Goal: Transaction & Acquisition: Purchase product/service

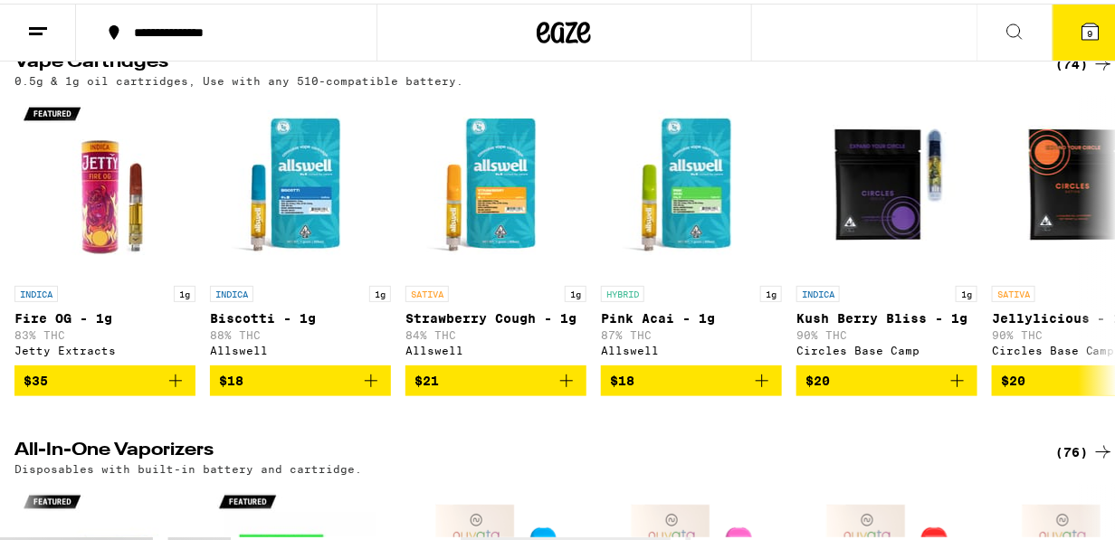
scroll to position [622, 0]
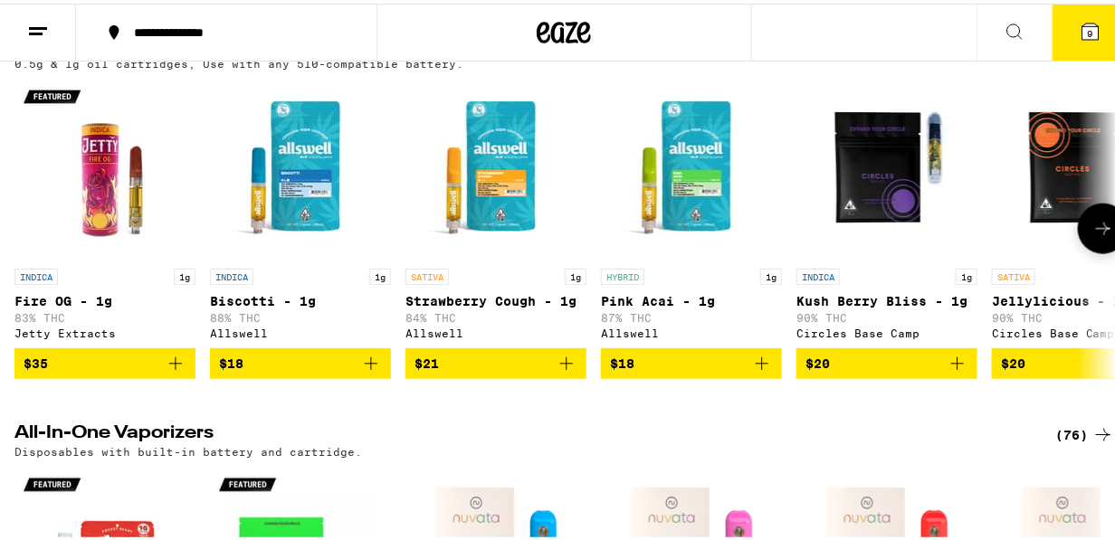
click at [1093, 236] on icon at bounding box center [1104, 226] width 22 height 22
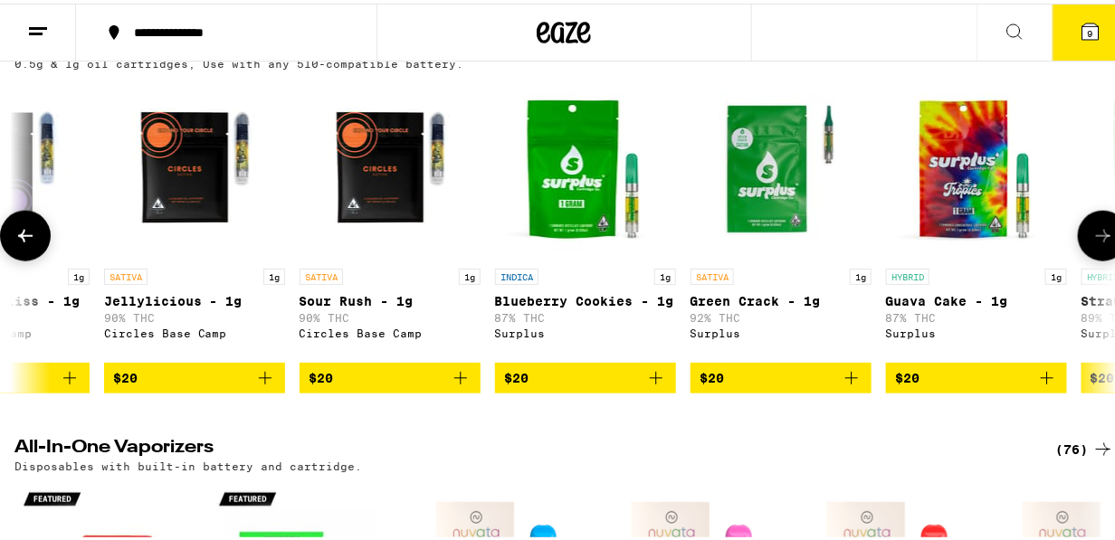
scroll to position [0, 889]
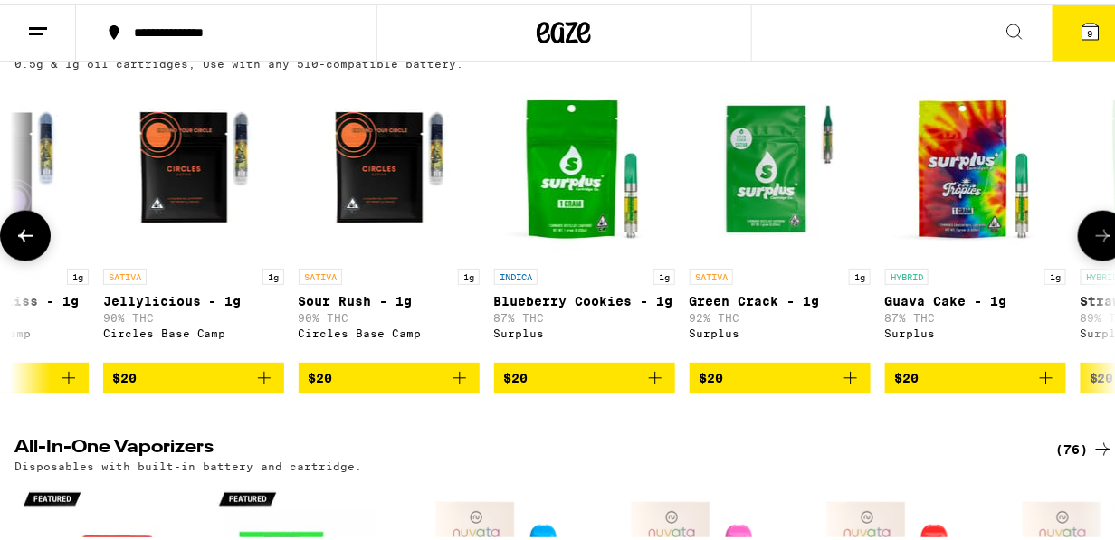
click at [1082, 237] on button at bounding box center [1103, 232] width 51 height 51
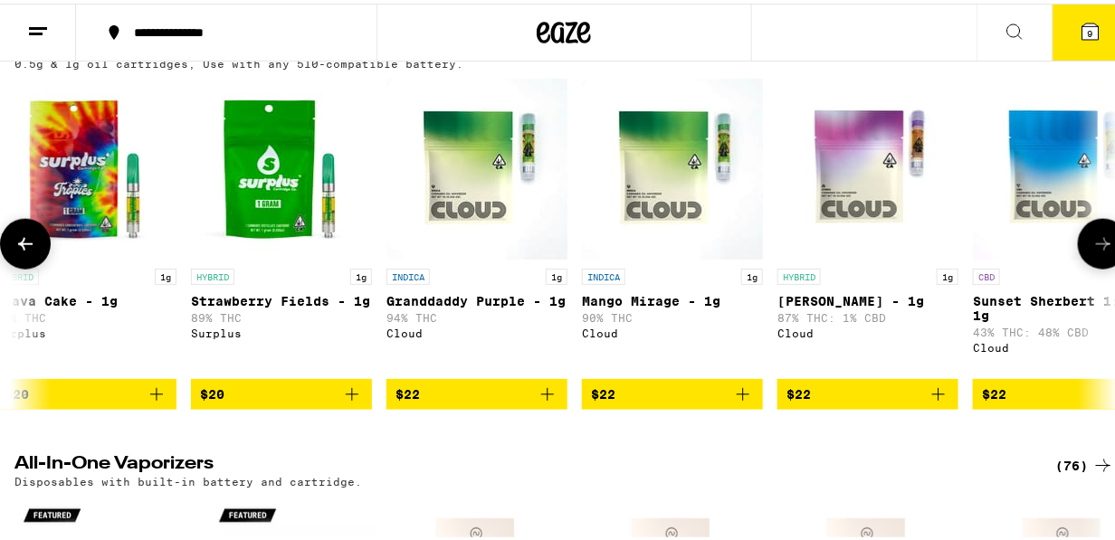
click at [1082, 237] on button at bounding box center [1103, 240] width 51 height 51
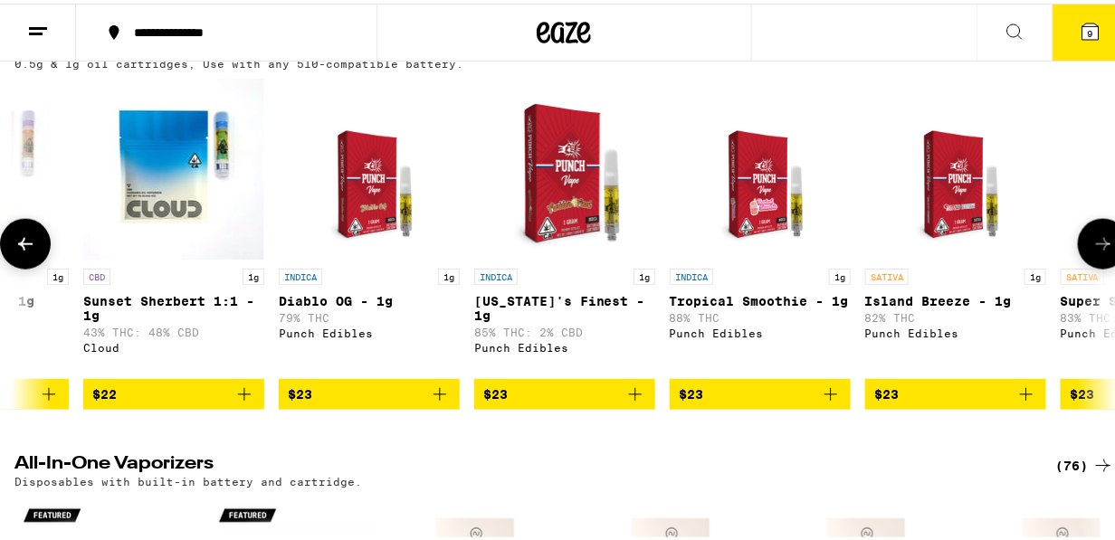
click at [1082, 237] on button at bounding box center [1103, 240] width 51 height 51
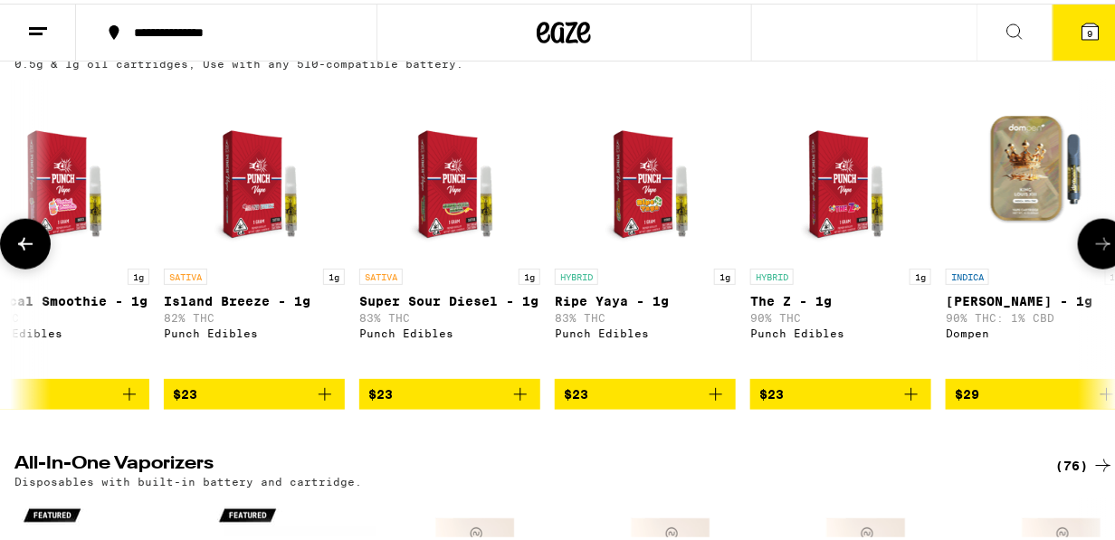
scroll to position [0, 3558]
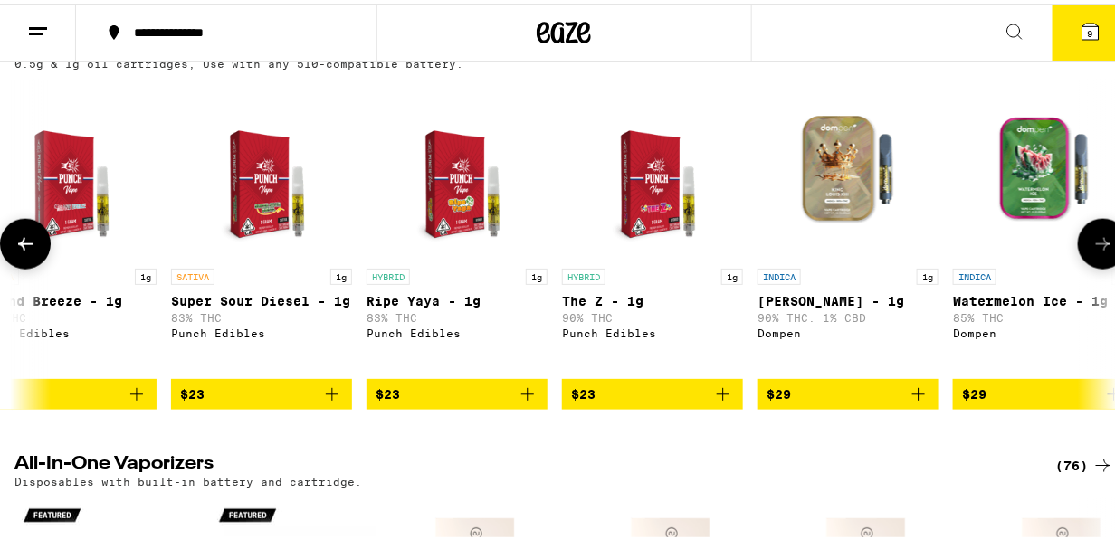
click at [1082, 237] on button at bounding box center [1103, 240] width 51 height 51
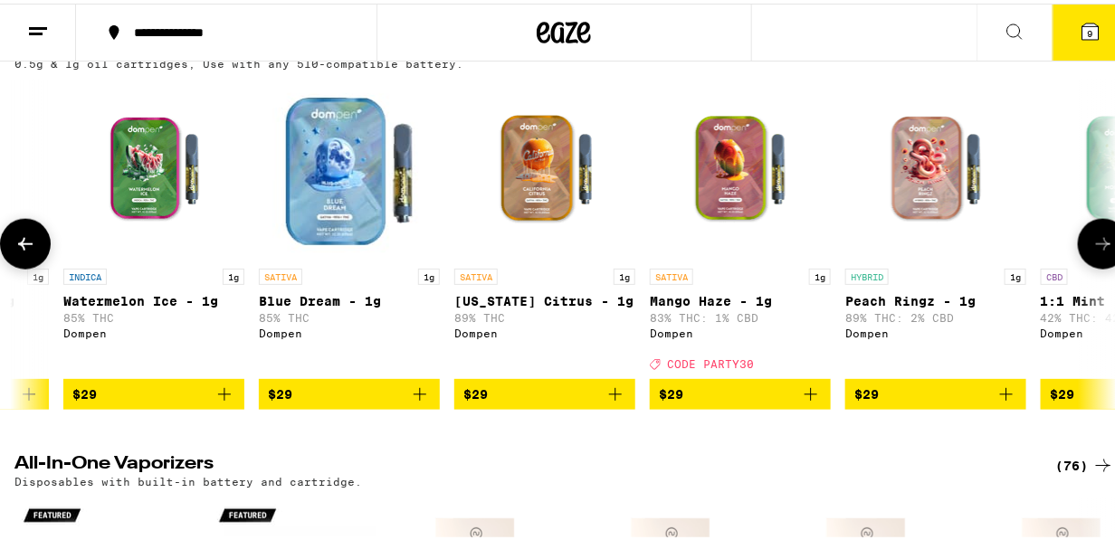
click at [1082, 237] on button at bounding box center [1103, 240] width 51 height 51
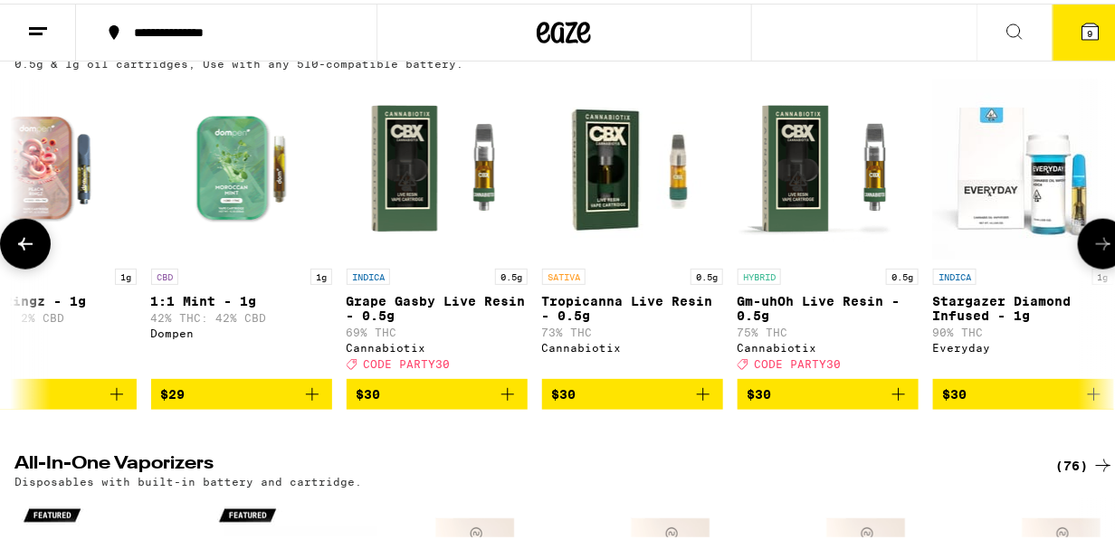
click at [1082, 237] on button at bounding box center [1103, 240] width 51 height 51
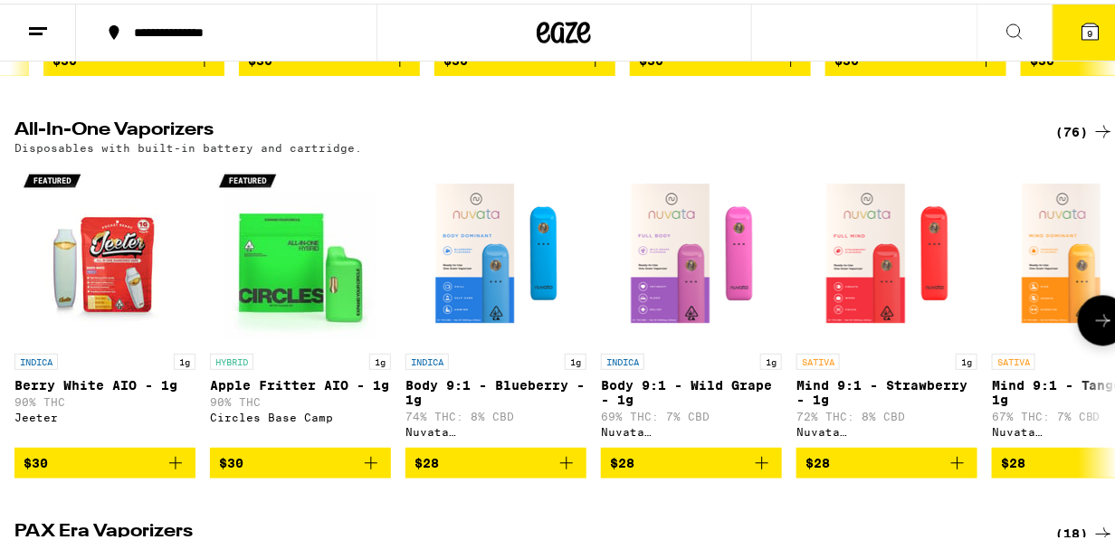
scroll to position [1045, 0]
